Goal: Obtain resource: Obtain resource

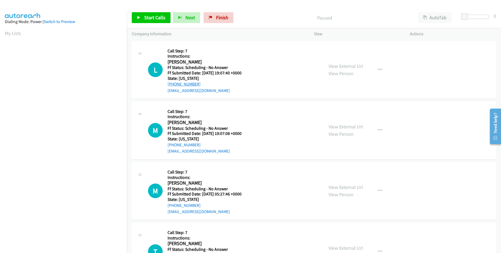
drag, startPoint x: 199, startPoint y: 83, endPoint x: 173, endPoint y: 83, distance: 26.3
click at [173, 83] on div "[PHONE_NUMBER]" at bounding box center [208, 84] width 81 height 7
copy link "[PHONE_NUMBER]"
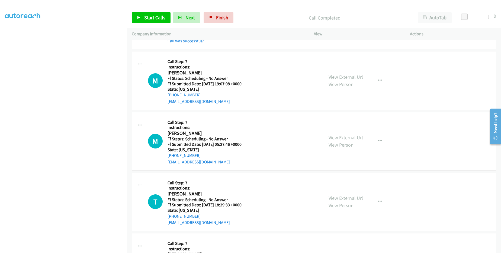
scroll to position [65, 0]
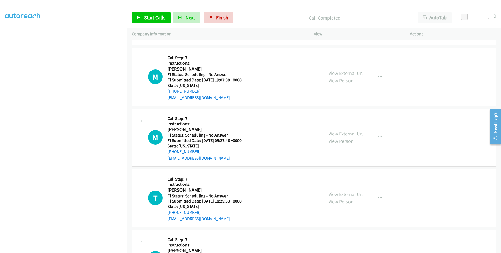
drag, startPoint x: 202, startPoint y: 93, endPoint x: 173, endPoint y: 92, distance: 28.8
click at [173, 92] on div "[PHONE_NUMBER]" at bounding box center [208, 91] width 81 height 7
copy link "[PHONE_NUMBER]"
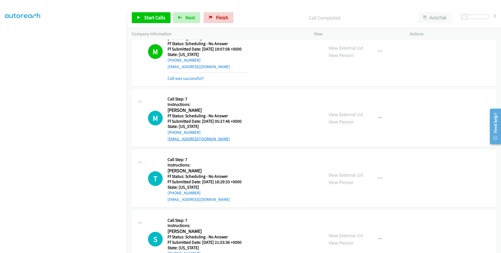
scroll to position [98, 0]
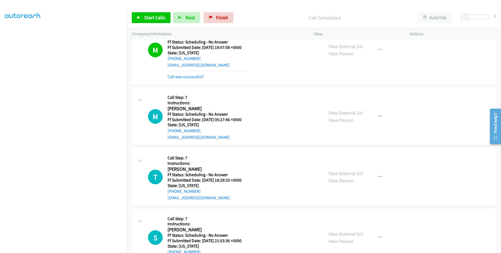
drag, startPoint x: 205, startPoint y: 125, endPoint x: 201, endPoint y: 125, distance: 4.1
click at [201, 125] on h5 "State: [US_STATE]" at bounding box center [208, 124] width 81 height 5
drag, startPoint x: 203, startPoint y: 131, endPoint x: 173, endPoint y: 131, distance: 29.6
click at [173, 131] on div "[PHONE_NUMBER]" at bounding box center [208, 130] width 81 height 7
copy link "[PHONE_NUMBER]"
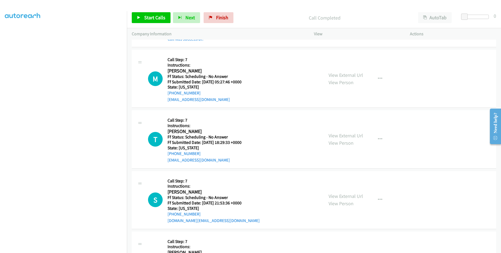
scroll to position [163, 0]
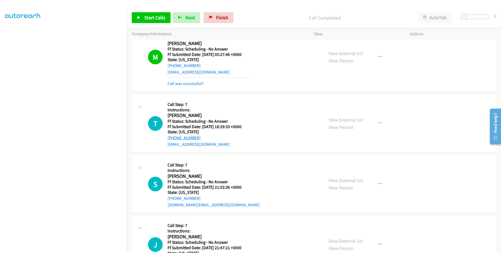
drag, startPoint x: 199, startPoint y: 136, endPoint x: 172, endPoint y: 137, distance: 27.1
click at [172, 137] on div "[PHONE_NUMBER]" at bounding box center [208, 138] width 81 height 7
copy link "[PHONE_NUMBER]"
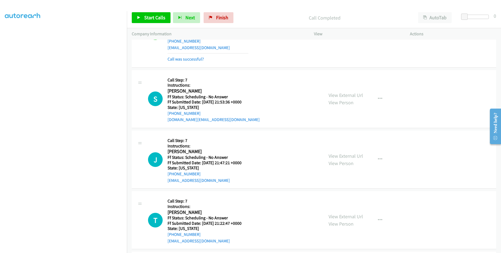
scroll to position [260, 0]
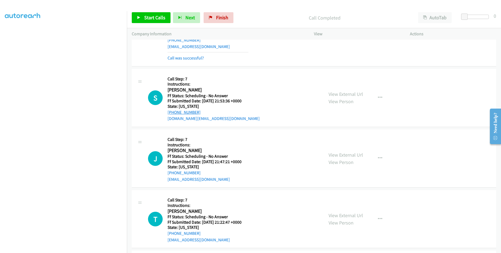
drag, startPoint x: 189, startPoint y: 112, endPoint x: 173, endPoint y: 112, distance: 15.2
click at [173, 112] on div "[PHONE_NUMBER]" at bounding box center [214, 112] width 92 height 7
copy link "[PHONE_NUMBER]"
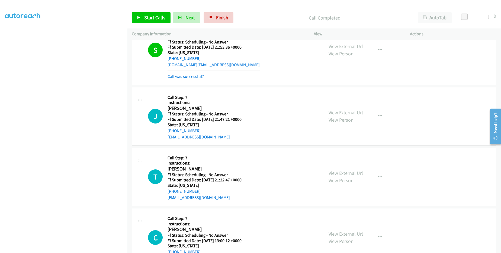
scroll to position [326, 0]
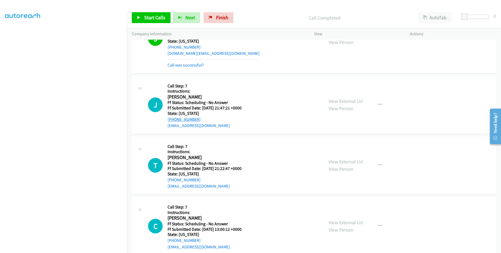
drag, startPoint x: 205, startPoint y: 117, endPoint x: 173, endPoint y: 119, distance: 31.5
click at [173, 119] on div "[PHONE_NUMBER]" at bounding box center [208, 119] width 81 height 7
copy link "[PHONE_NUMBER]"
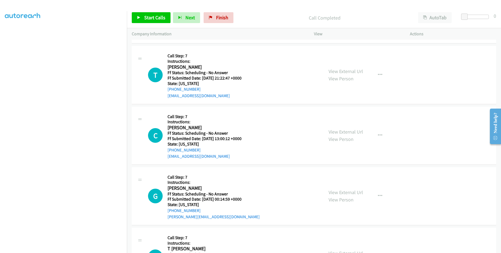
scroll to position [429, 0]
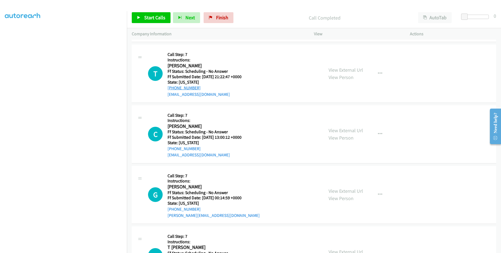
drag, startPoint x: 203, startPoint y: 90, endPoint x: 173, endPoint y: 89, distance: 30.4
click at [173, 89] on div "[PHONE_NUMBER]" at bounding box center [208, 88] width 81 height 7
copy link "[PHONE_NUMBER]"
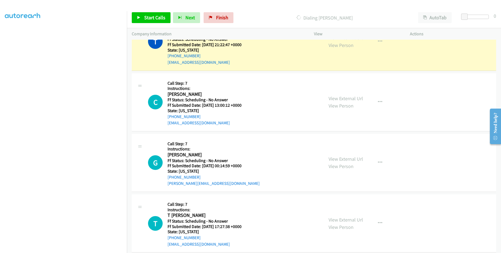
scroll to position [461, 0]
drag, startPoint x: 199, startPoint y: 117, endPoint x: 173, endPoint y: 117, distance: 26.3
click at [173, 117] on div "[PHONE_NUMBER]" at bounding box center [208, 116] width 81 height 7
copy link "[PHONE_NUMBER]"
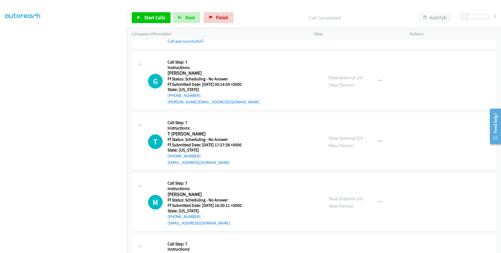
scroll to position [565, 0]
drag, startPoint x: 197, startPoint y: 94, endPoint x: 173, endPoint y: 95, distance: 24.2
click at [173, 95] on div "[PHONE_NUMBER]" at bounding box center [214, 96] width 92 height 7
copy link "[PHONE_NUMBER]"
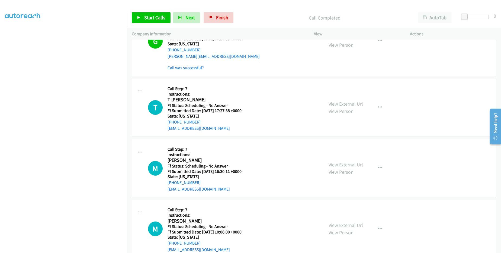
scroll to position [630, 0]
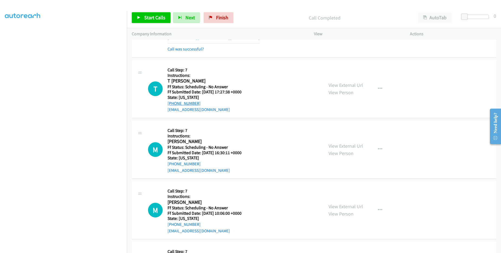
drag, startPoint x: 204, startPoint y: 102, endPoint x: 173, endPoint y: 103, distance: 30.4
click at [173, 103] on div "[PHONE_NUMBER]" at bounding box center [208, 103] width 81 height 7
copy link "[PHONE_NUMBER]"
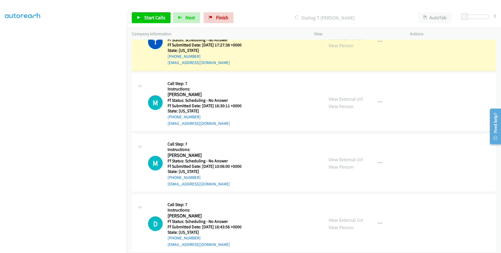
scroll to position [695, 0]
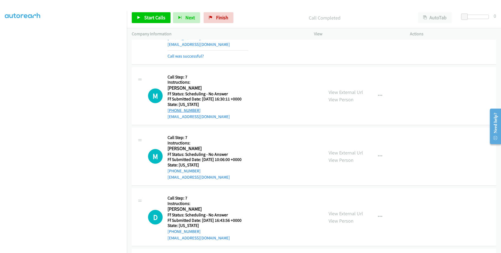
drag, startPoint x: 198, startPoint y: 109, endPoint x: 171, endPoint y: 112, distance: 27.3
click at [171, 112] on div "[PHONE_NUMBER]" at bounding box center [208, 110] width 81 height 7
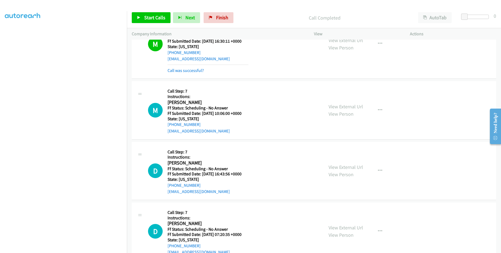
scroll to position [760, 0]
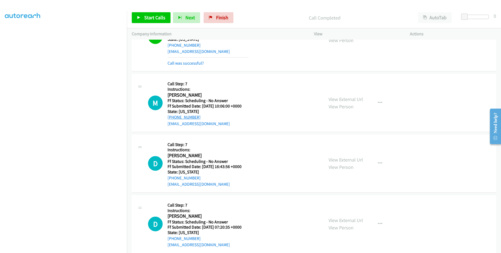
drag, startPoint x: 204, startPoint y: 117, endPoint x: 173, endPoint y: 117, distance: 30.9
click at [173, 117] on div "[PHONE_NUMBER]" at bounding box center [208, 117] width 81 height 7
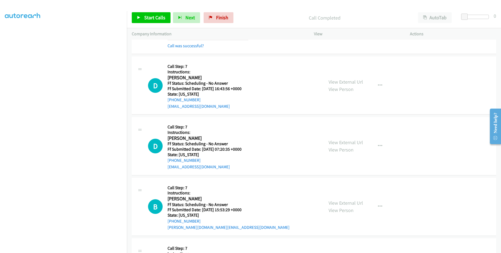
scroll to position [858, 0]
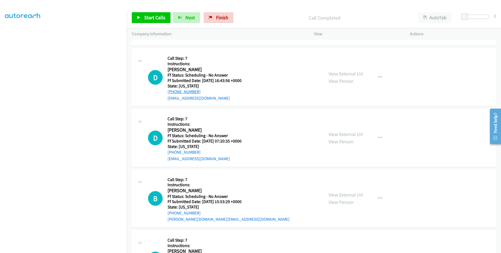
drag, startPoint x: 201, startPoint y: 90, endPoint x: 172, endPoint y: 93, distance: 29.1
click at [172, 93] on div "[PHONE_NUMBER]" at bounding box center [208, 91] width 81 height 7
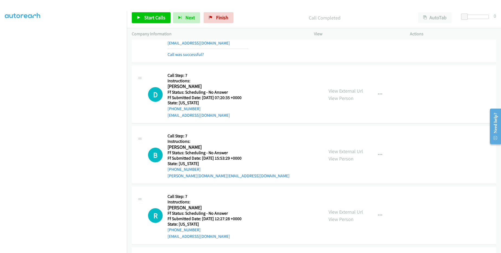
scroll to position [923, 0]
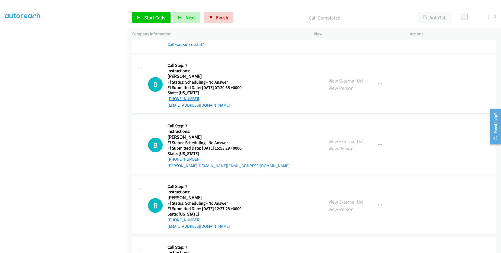
drag, startPoint x: 206, startPoint y: 97, endPoint x: 174, endPoint y: 98, distance: 32.3
click at [174, 98] on div "[PHONE_NUMBER]" at bounding box center [208, 98] width 81 height 7
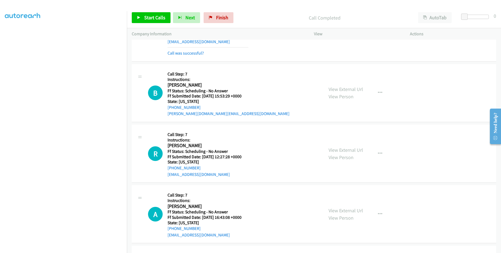
scroll to position [988, 0]
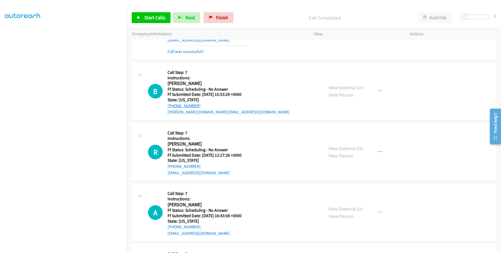
drag, startPoint x: 203, startPoint y: 107, endPoint x: 173, endPoint y: 105, distance: 30.4
click at [173, 105] on div "[PHONE_NUMBER]" at bounding box center [229, 106] width 122 height 7
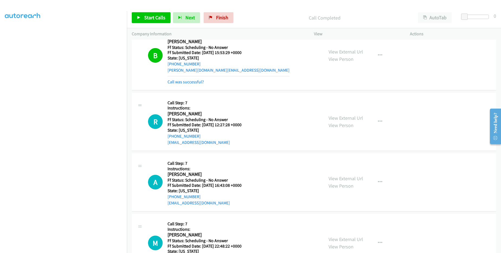
scroll to position [1053, 0]
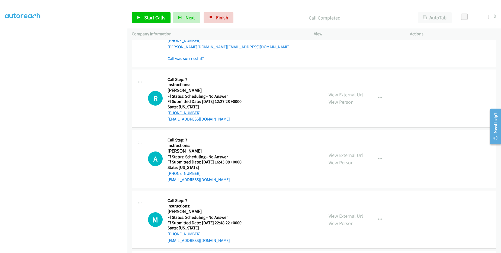
drag, startPoint x: 204, startPoint y: 111, endPoint x: 172, endPoint y: 113, distance: 32.4
click at [172, 113] on div "[PHONE_NUMBER]" at bounding box center [205, 113] width 74 height 7
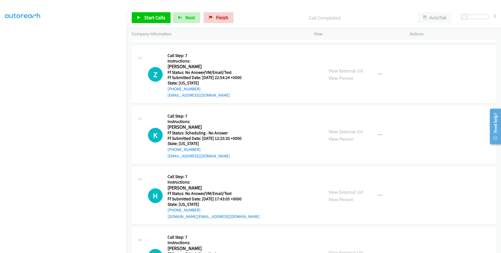
scroll to position [1264, 0]
